Goal: Information Seeking & Learning: Learn about a topic

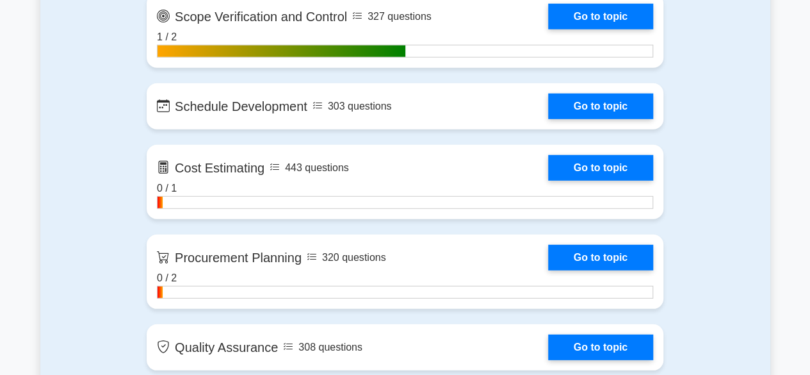
scroll to position [1671, 0]
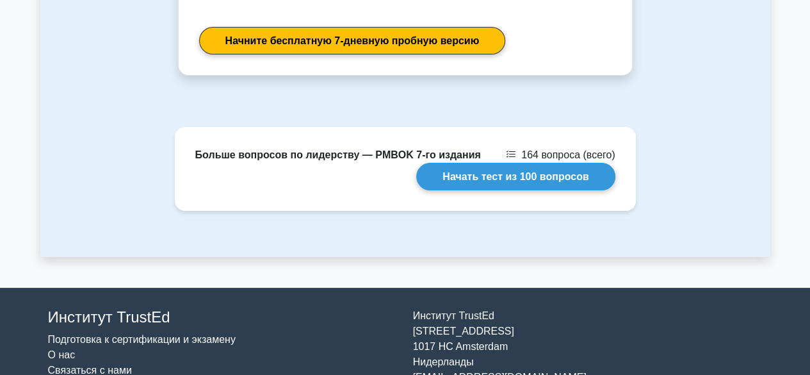
scroll to position [2384, 0]
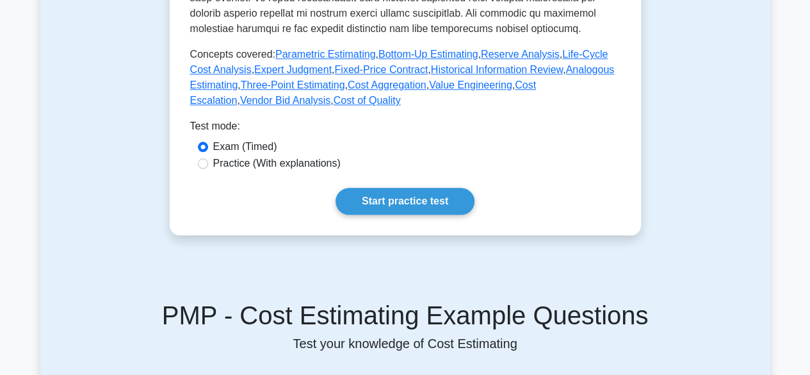
scroll to position [561, 0]
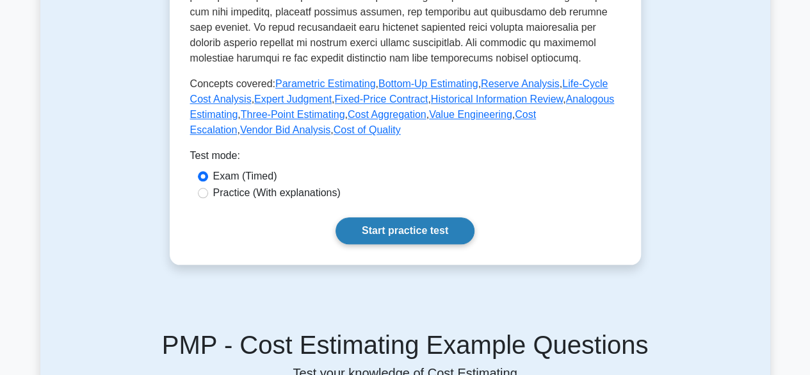
click at [405, 217] on link "Start practice test" at bounding box center [404, 230] width 139 height 27
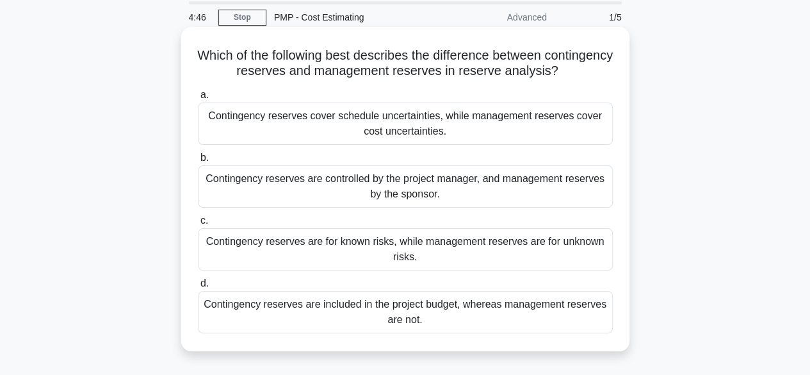
scroll to position [64, 0]
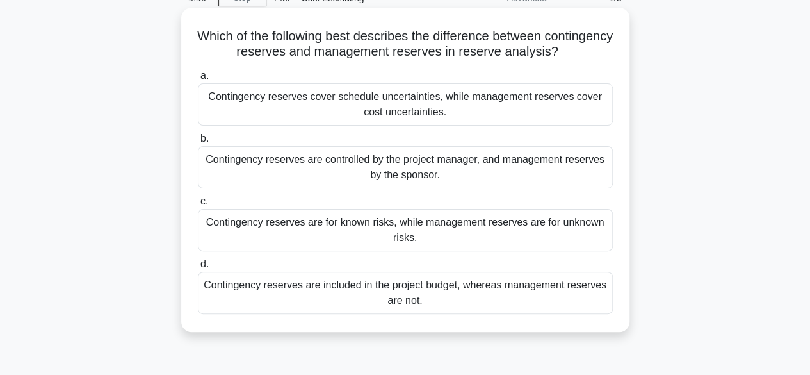
click at [549, 173] on div "Contingency reserves are controlled by the project manager, and management rese…" at bounding box center [405, 167] width 415 height 42
click at [198, 143] on input "b. Contingency reserves are controlled by the project manager, and management r…" at bounding box center [198, 138] width 0 height 8
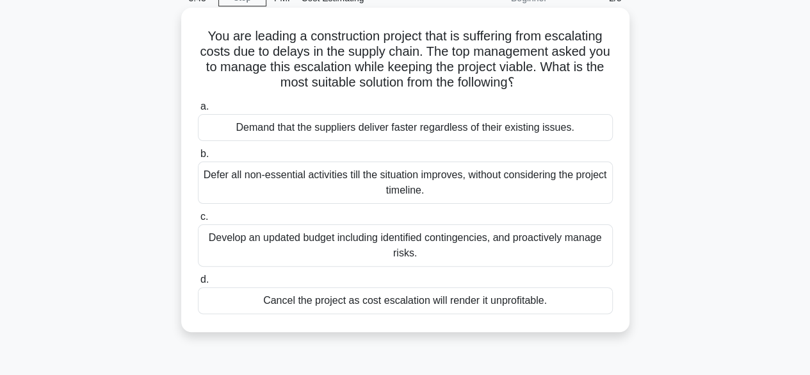
click at [554, 249] on div "Develop an updated budget including identified contingencies, and proactively m…" at bounding box center [405, 245] width 415 height 42
click at [198, 221] on input "c. Develop an updated budget including identified contingencies, and proactivel…" at bounding box center [198, 217] width 0 height 8
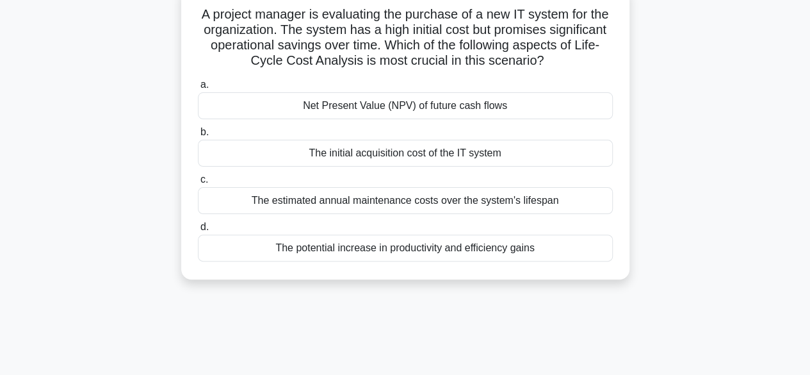
scroll to position [128, 0]
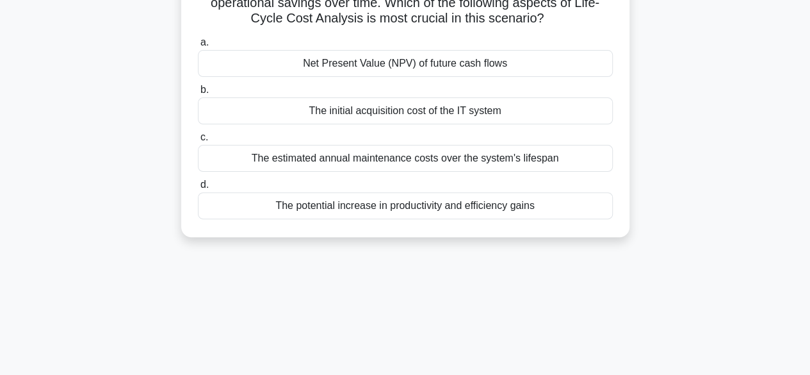
click at [510, 161] on div "The estimated annual maintenance costs over the system's lifespan" at bounding box center [405, 158] width 415 height 27
click at [198, 141] on input "c. The estimated annual maintenance costs over the system's lifespan" at bounding box center [198, 137] width 0 height 8
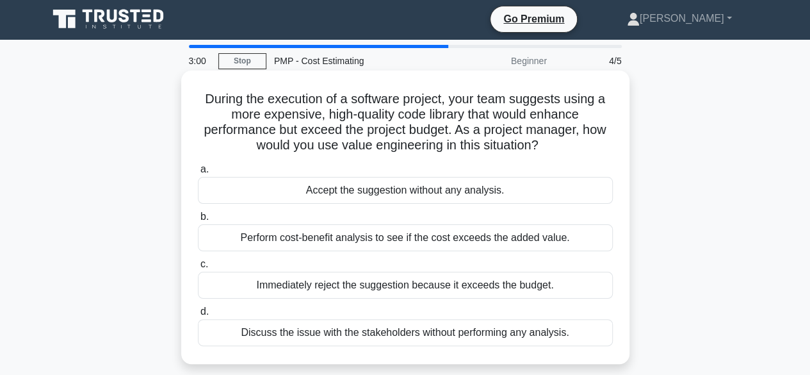
scroll to position [0, 0]
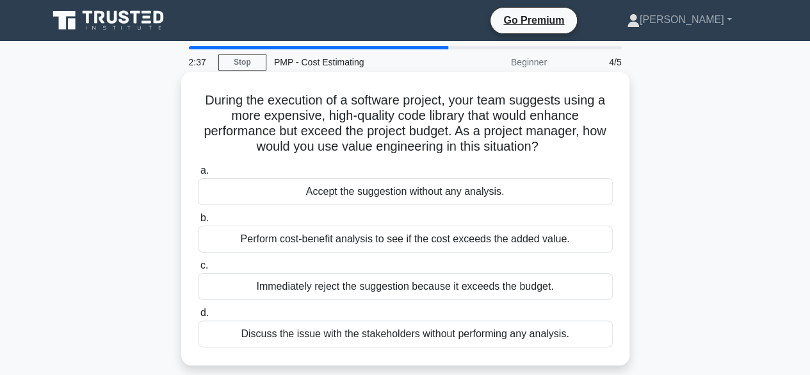
click at [483, 239] on div "Perform cost-benefit analysis to see if the cost exceeds the added value." at bounding box center [405, 238] width 415 height 27
click at [198, 222] on input "b. Perform cost-benefit analysis to see if the cost exceeds the added value." at bounding box center [198, 218] width 0 height 8
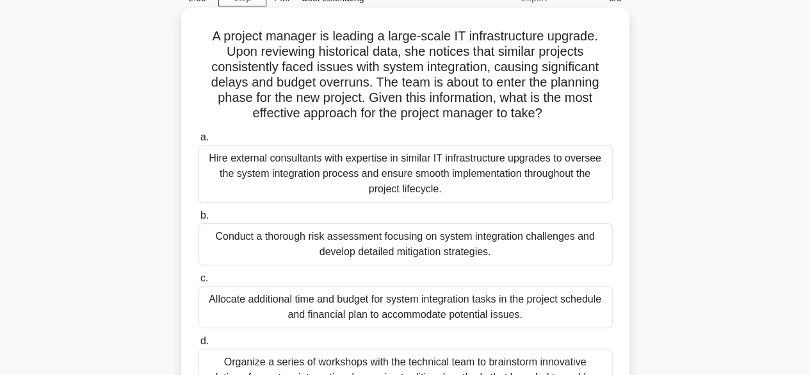
scroll to position [128, 0]
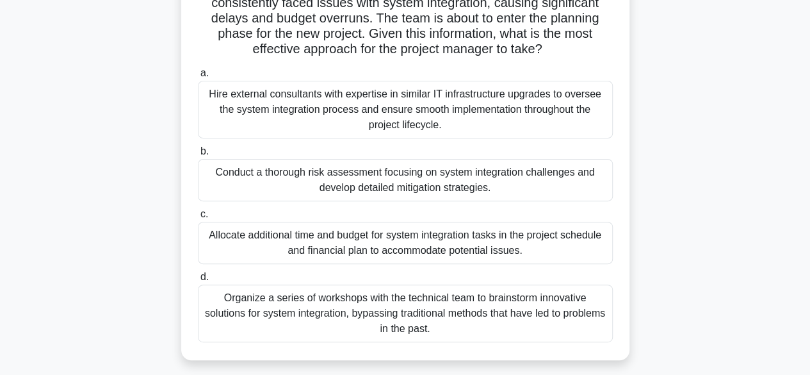
click at [489, 319] on div "Organize a series of workshops with the technical team to brainstorm innovative…" at bounding box center [405, 313] width 415 height 58
click at [198, 281] on input "d. Organize a series of workshops with the technical team to brainstorm innovat…" at bounding box center [198, 277] width 0 height 8
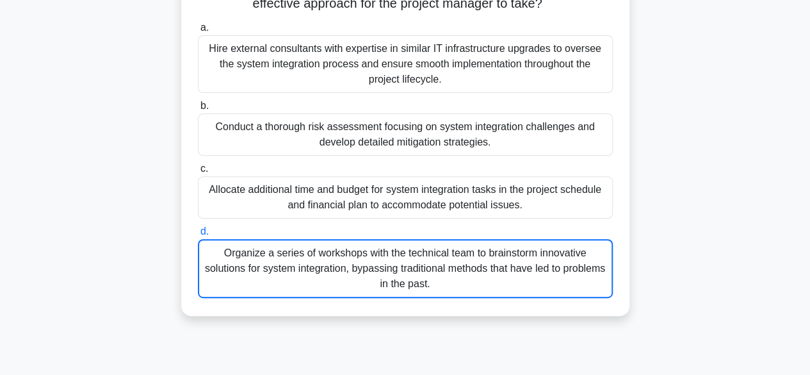
scroll to position [264, 0]
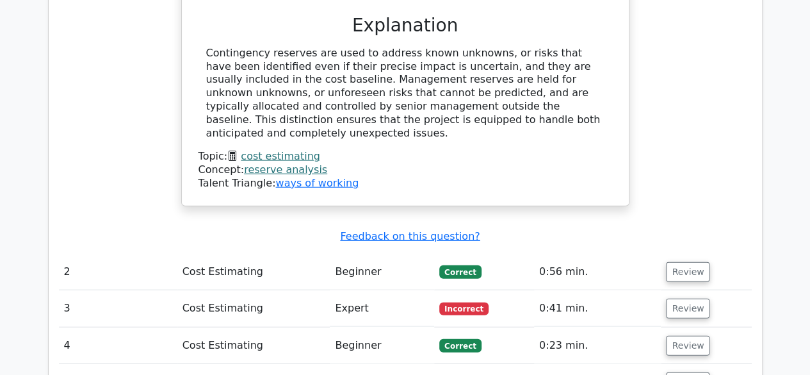
scroll to position [1472, 0]
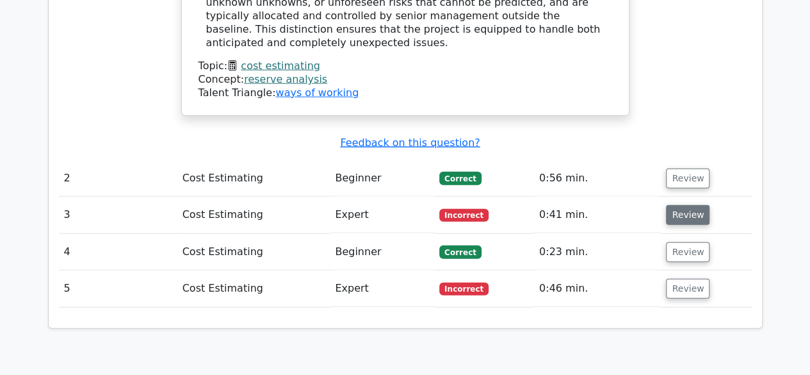
click at [690, 205] on button "Review" at bounding box center [688, 215] width 44 height 20
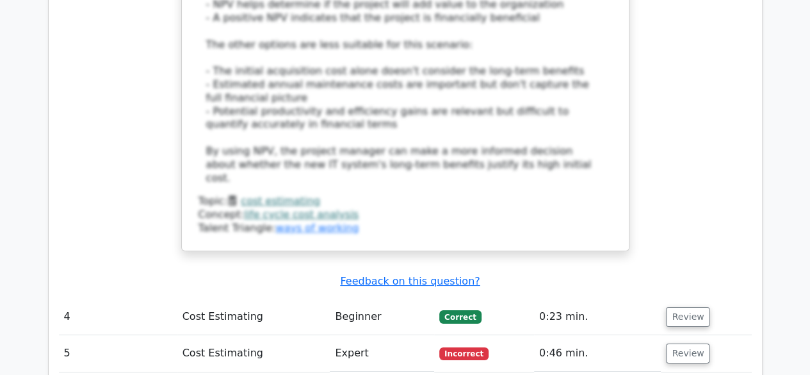
scroll to position [2305, 0]
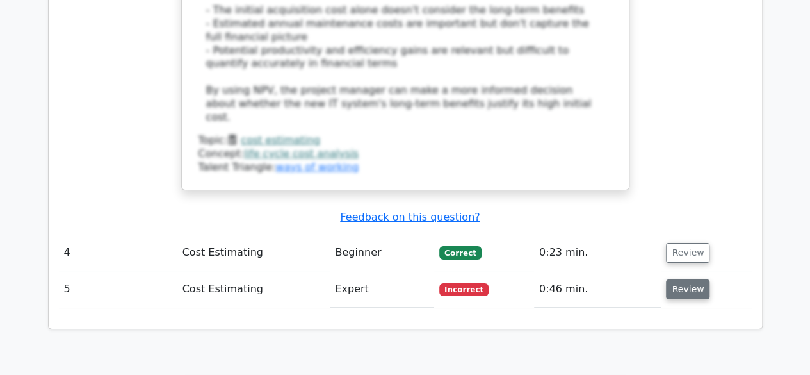
click at [688, 279] on button "Review" at bounding box center [688, 289] width 44 height 20
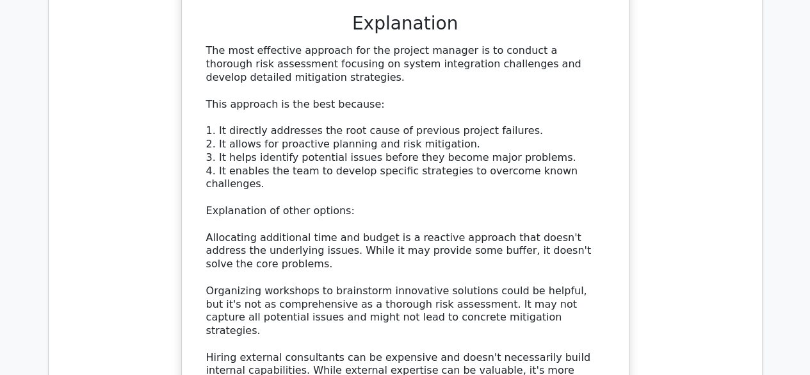
scroll to position [2989, 0]
